Goal: Navigation & Orientation: Find specific page/section

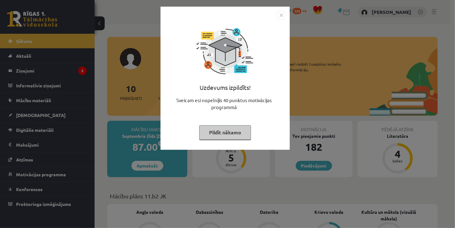
click at [213, 134] on button "Pildīt nākamo" at bounding box center [225, 132] width 52 height 15
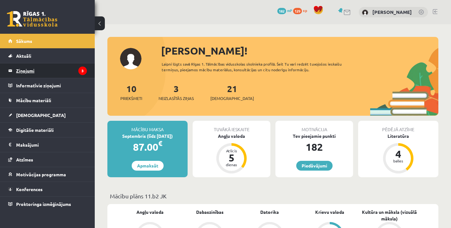
click at [42, 69] on legend "Ziņojumi 3" at bounding box center [51, 70] width 71 height 15
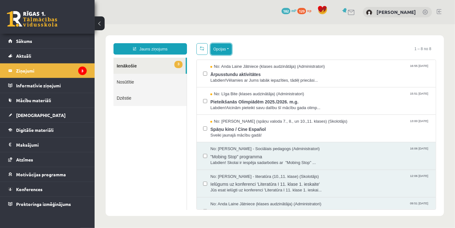
click at [214, 46] on button "Opcijas" at bounding box center [220, 48] width 21 height 11
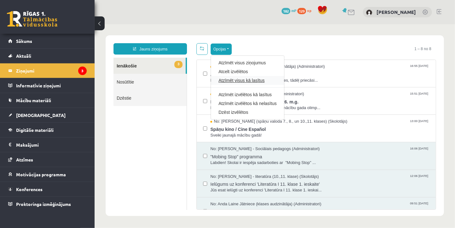
click at [237, 80] on link "Atzīmēt visus kā lasītus" at bounding box center [247, 80] width 58 height 6
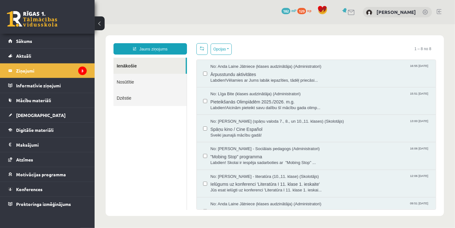
click at [175, 131] on ul "Ienākošie Nosūtītie Dzēstie" at bounding box center [150, 133] width 74 height 152
click at [47, 88] on legend "Informatīvie ziņojumi 0" at bounding box center [51, 85] width 71 height 15
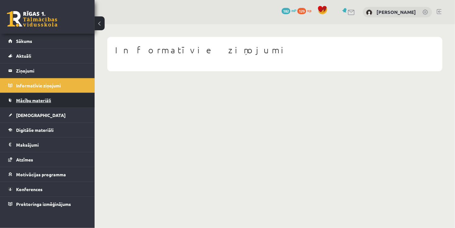
click at [43, 100] on span "Mācību materiāli" at bounding box center [33, 101] width 35 height 6
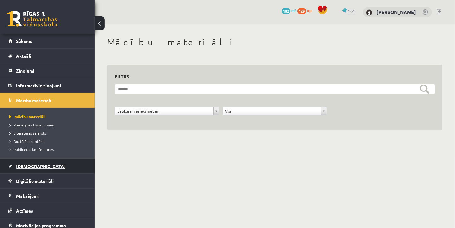
click at [32, 167] on span "[DEMOGRAPHIC_DATA]" at bounding box center [41, 166] width 50 height 6
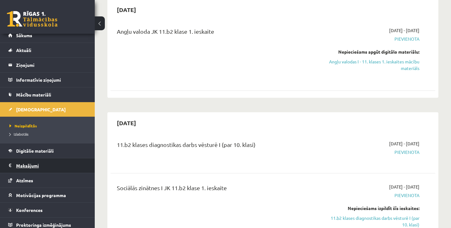
scroll to position [8, 0]
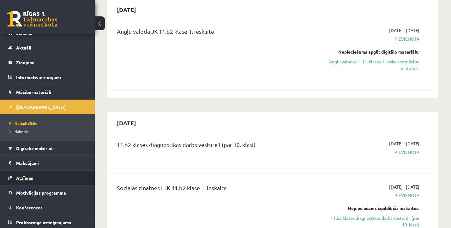
click at [37, 178] on link "Atzīmes" at bounding box center [47, 178] width 79 height 15
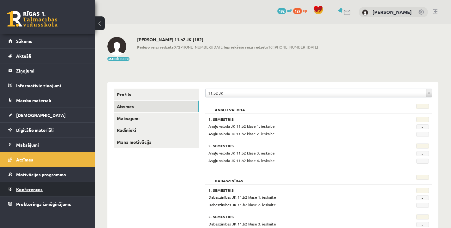
click at [34, 187] on span "Konferences" at bounding box center [29, 190] width 27 height 6
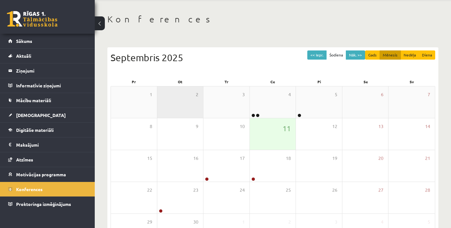
scroll to position [32, 0]
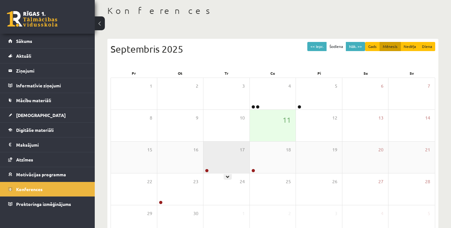
click at [215, 160] on div "17" at bounding box center [226, 158] width 46 height 32
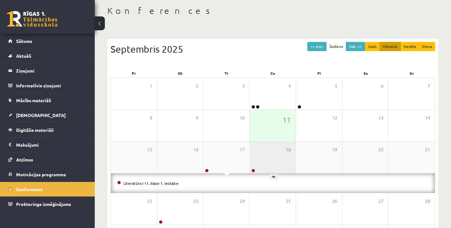
click at [260, 162] on div "18" at bounding box center [273, 158] width 46 height 32
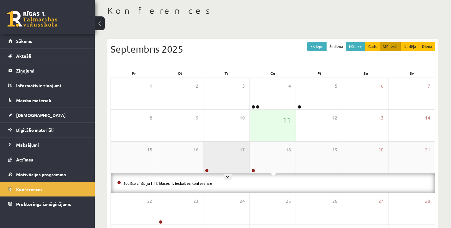
click at [230, 159] on div "17" at bounding box center [226, 158] width 46 height 32
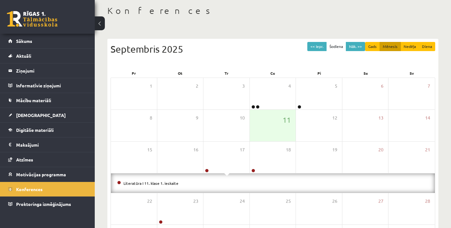
scroll to position [92, 0]
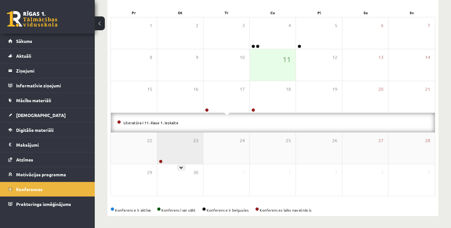
click at [177, 152] on div "23" at bounding box center [180, 149] width 46 height 32
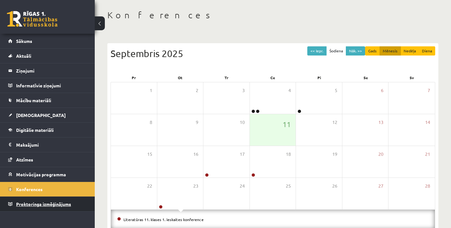
scroll to position [0, 0]
